Goal: Find contact information: Obtain details needed to contact an individual or organization

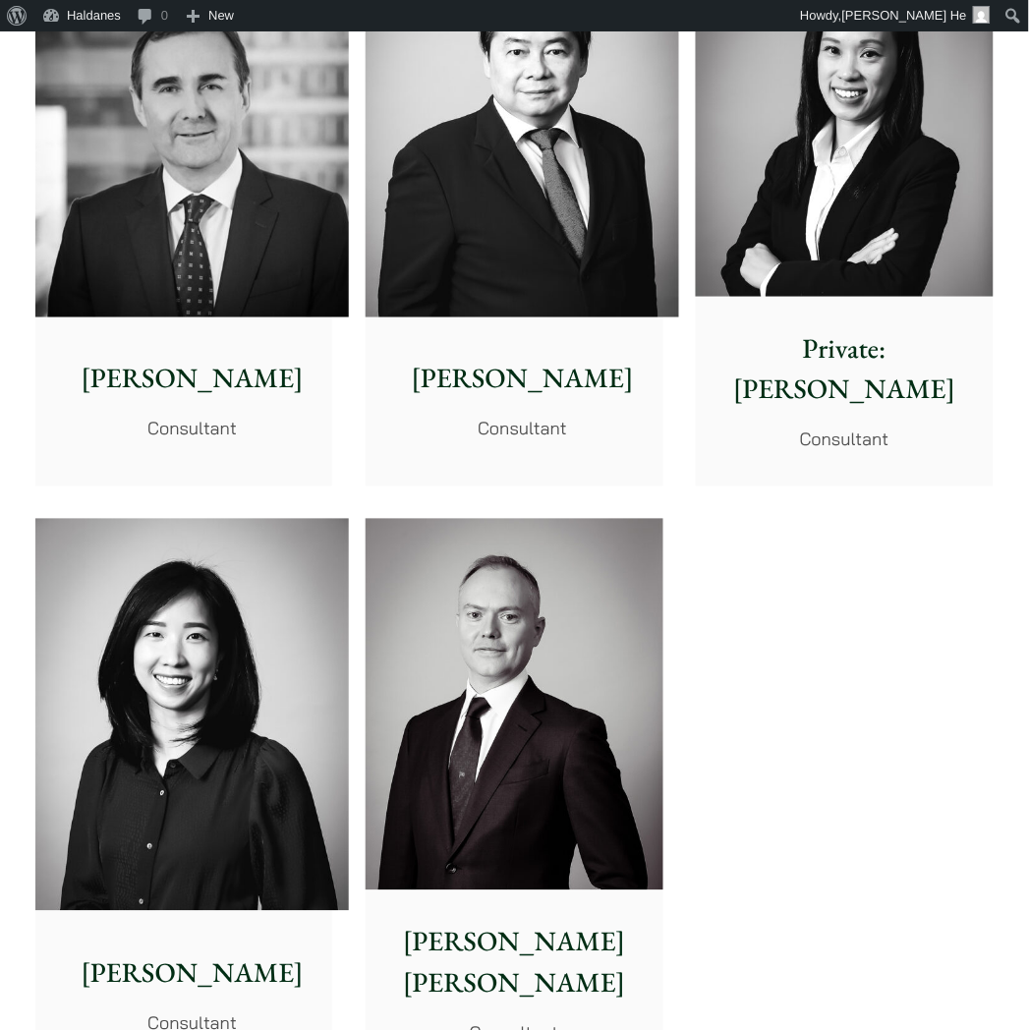
scroll to position [9565, 0]
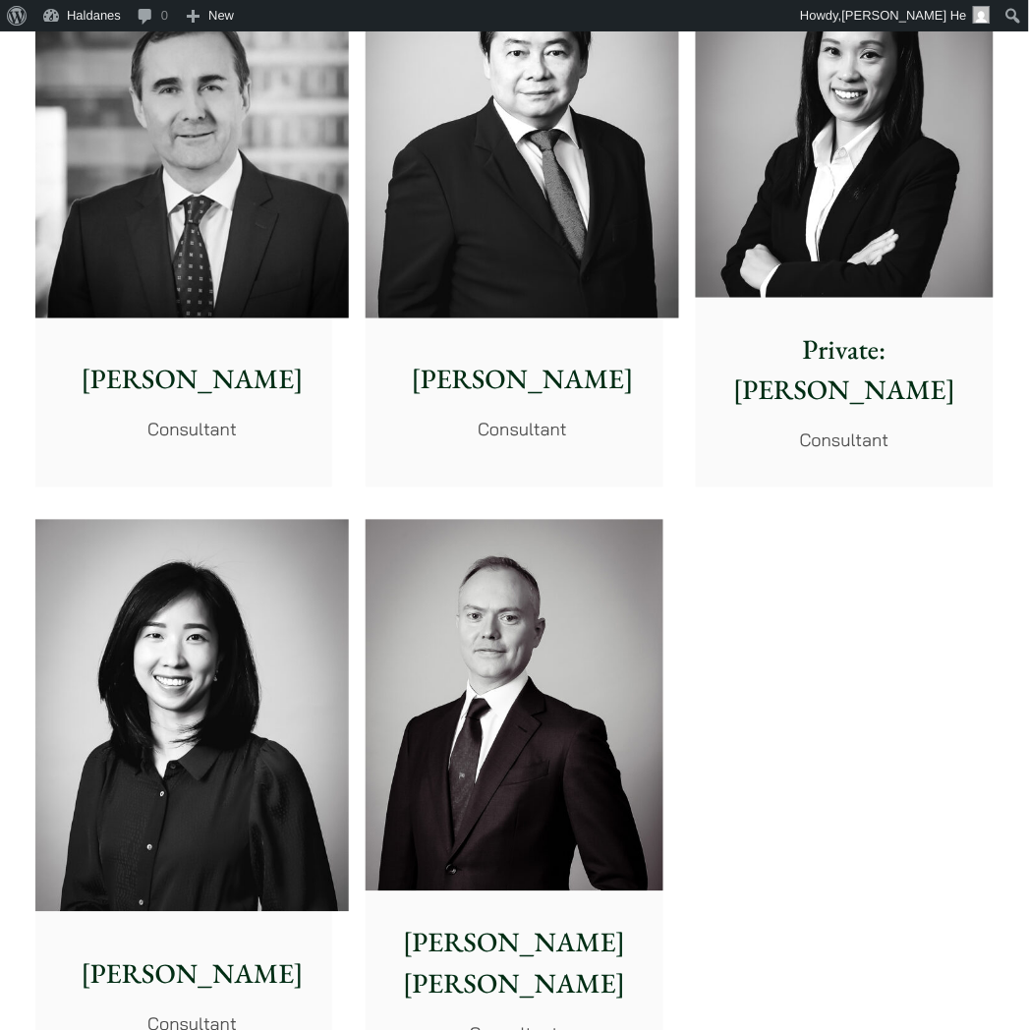
click at [280, 520] on img at bounding box center [191, 716] width 313 height 392
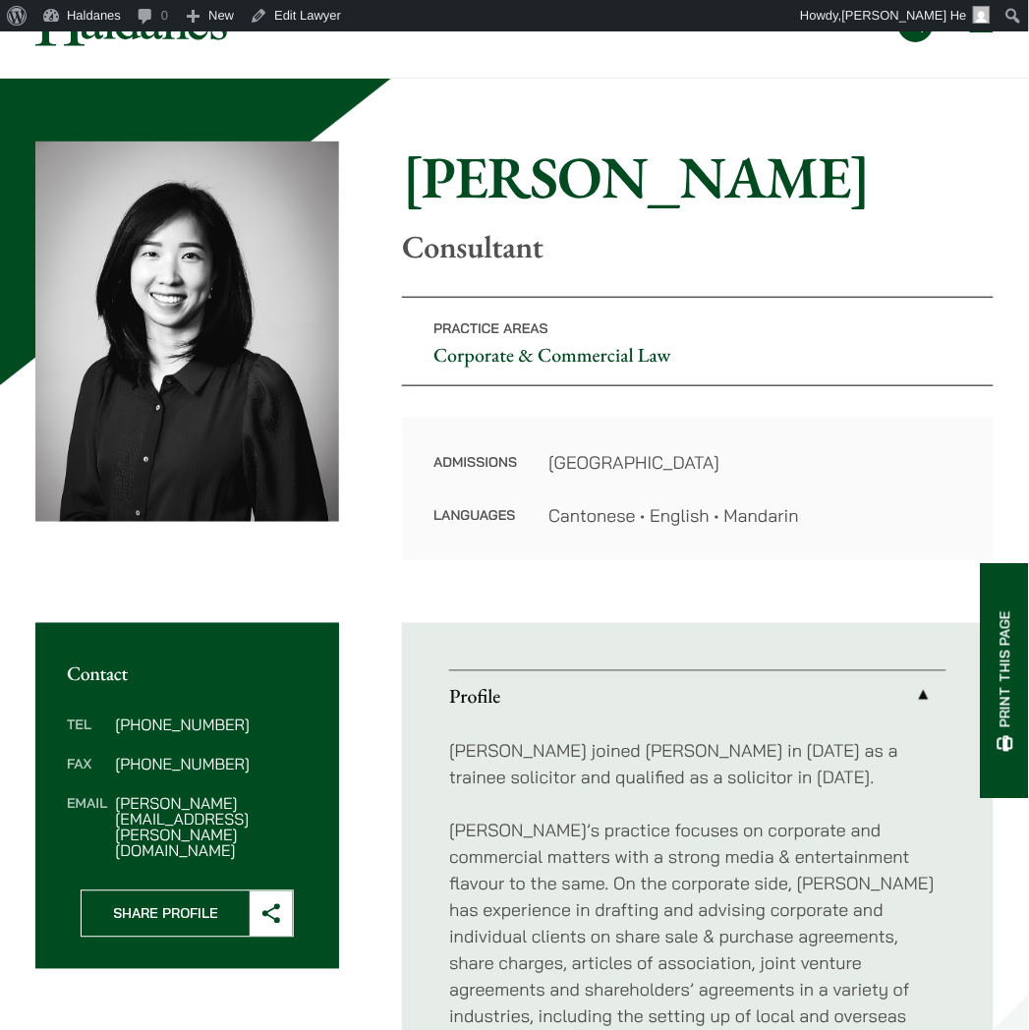
scroll to position [109, 0]
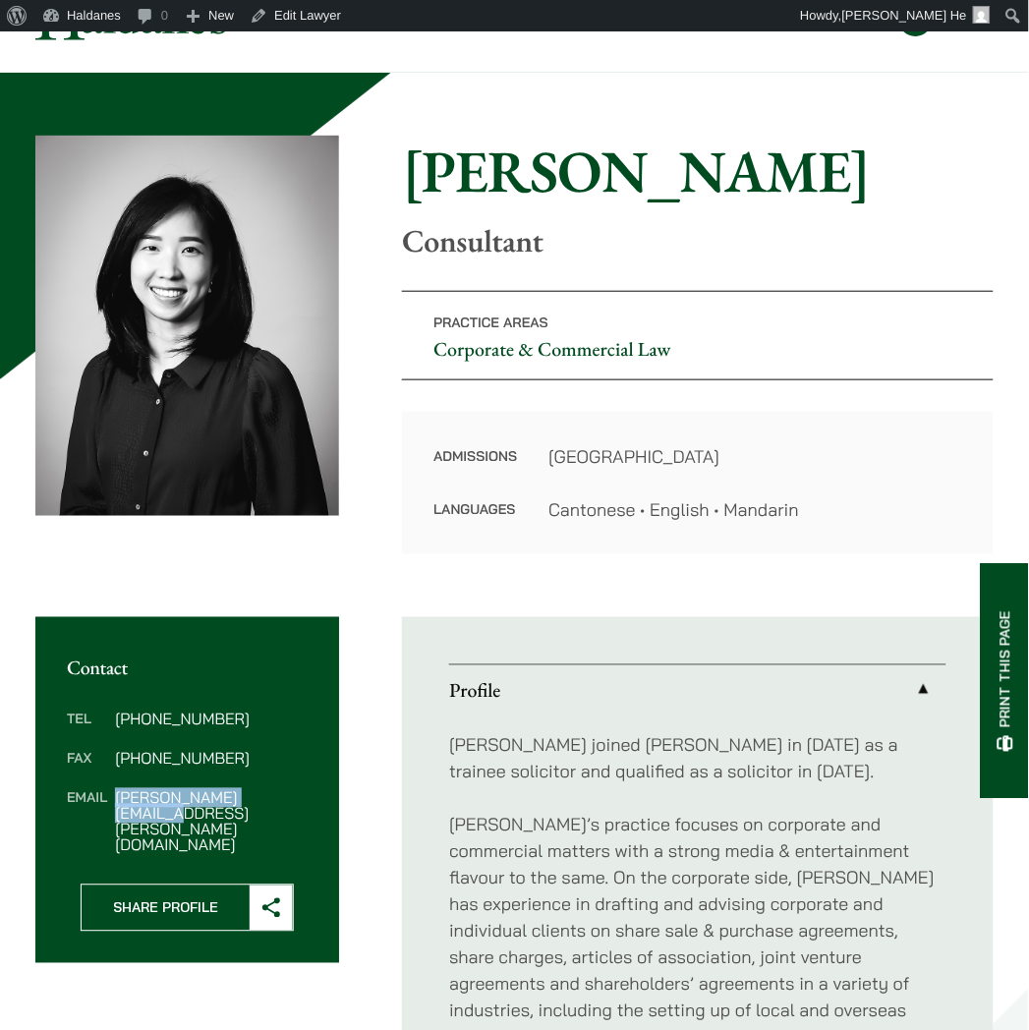
drag, startPoint x: 293, startPoint y: 797, endPoint x: 113, endPoint y: 788, distance: 180.0
click at [113, 788] on dl "Tel (852) 2868 1234 Fax (852) 2845 1637 Email emma.fok@haldanes.com" at bounding box center [187, 781] width 241 height 141
copy dd "emma.fok@haldanes.com"
